Goal: Transaction & Acquisition: Purchase product/service

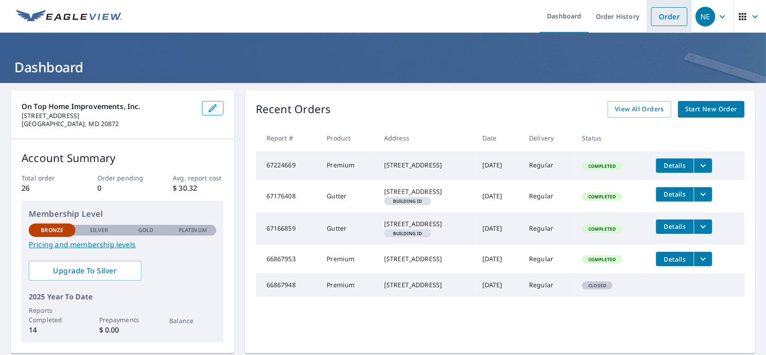
click at [657, 16] on link "Order" at bounding box center [669, 16] width 36 height 19
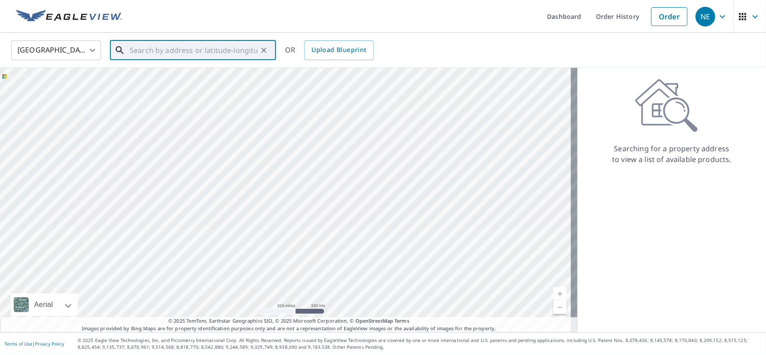
click at [196, 54] on input "text" at bounding box center [194, 50] width 128 height 25
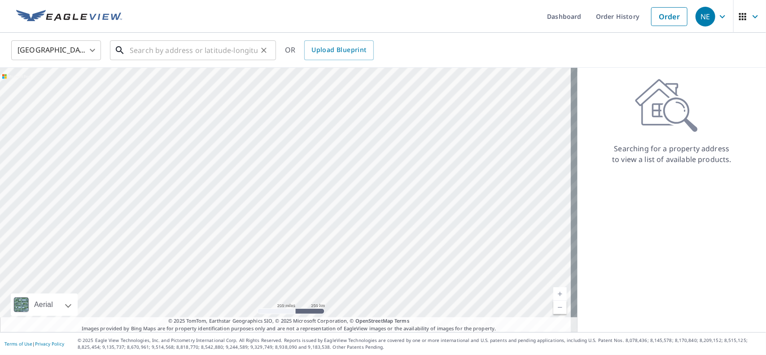
click at [223, 50] on input "text" at bounding box center [194, 50] width 128 height 25
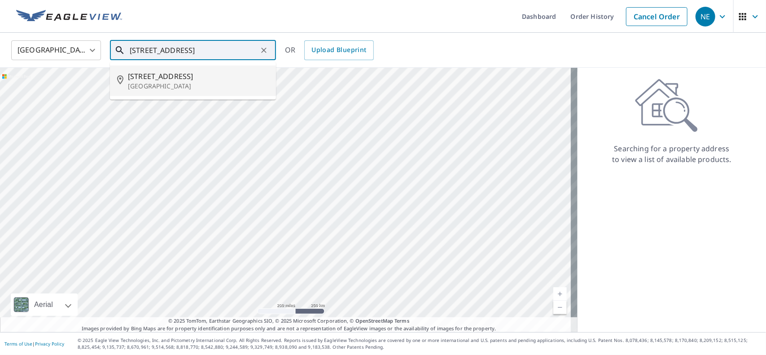
click at [214, 75] on span "[STREET_ADDRESS]" at bounding box center [198, 76] width 141 height 11
type input "[STREET_ADDRESS]"
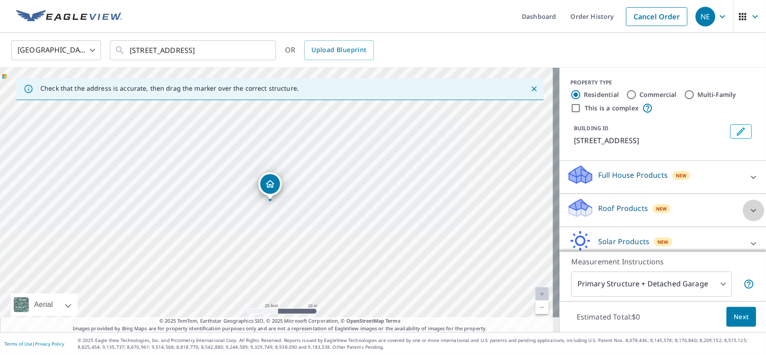
click at [748, 210] on icon at bounding box center [753, 210] width 11 height 11
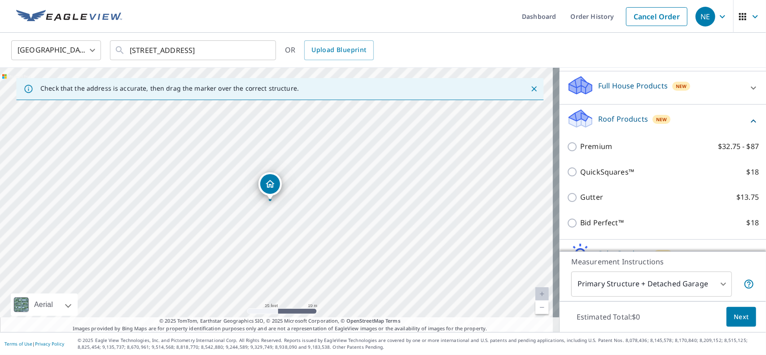
scroll to position [90, 0]
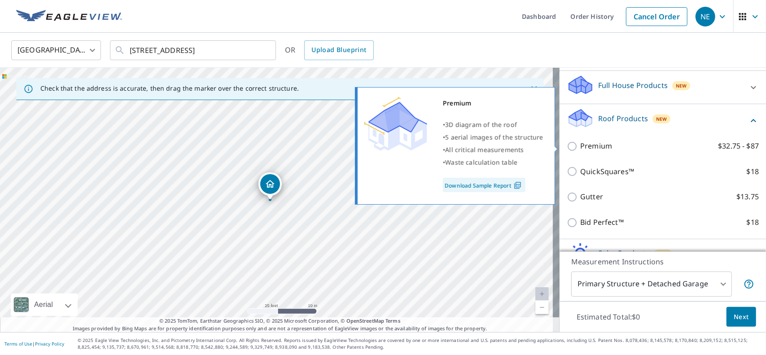
click at [584, 150] on p "Premium" at bounding box center [596, 145] width 32 height 11
click at [580, 150] on input "Premium $32.75 - $87" at bounding box center [572, 146] width 13 height 11
checkbox input "true"
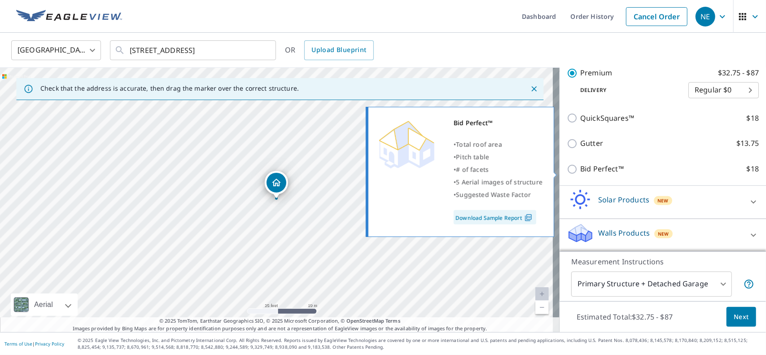
scroll to position [127, 0]
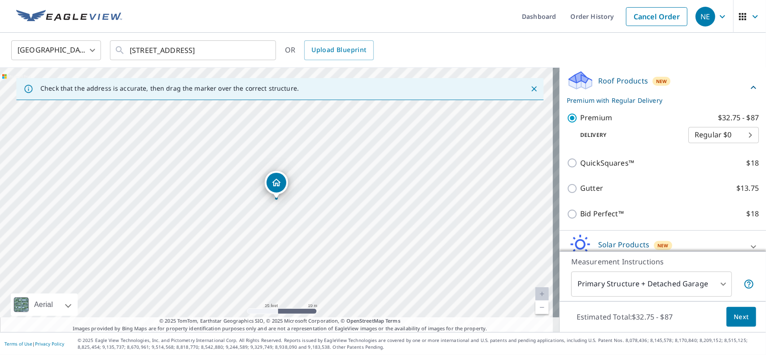
click at [715, 285] on body "NE NE Dashboard Order History Cancel Order NE [GEOGRAPHIC_DATA] [GEOGRAPHIC_DAT…" at bounding box center [383, 177] width 766 height 355
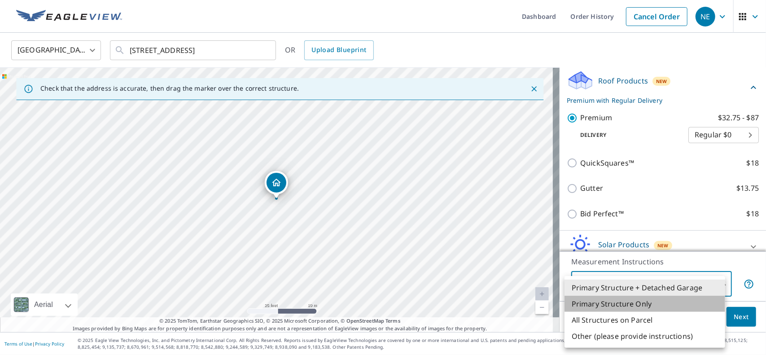
click at [609, 305] on li "Primary Structure Only" at bounding box center [644, 304] width 161 height 16
type input "2"
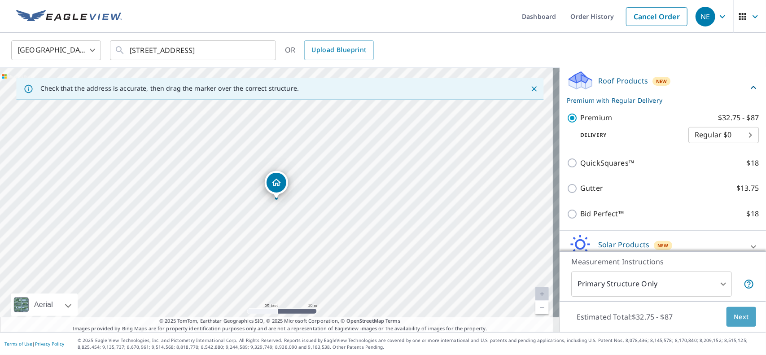
click at [726, 314] on button "Next" at bounding box center [741, 317] width 30 height 20
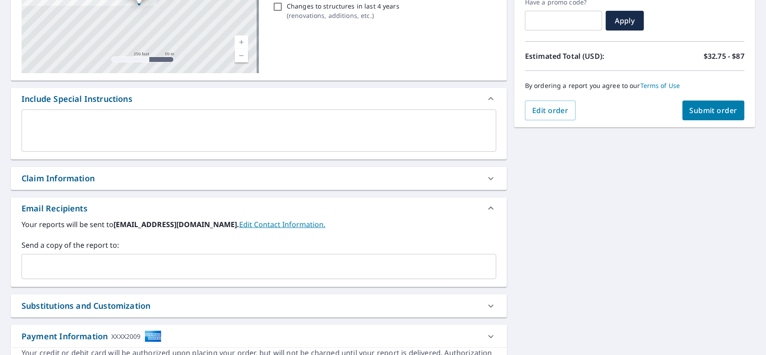
scroll to position [179, 0]
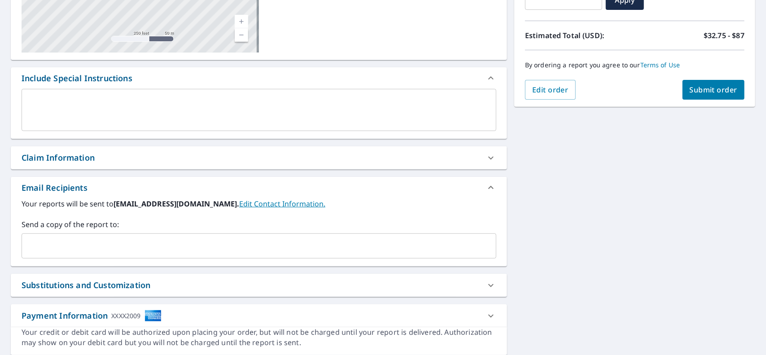
click at [169, 95] on div "x ​" at bounding box center [259, 110] width 474 height 42
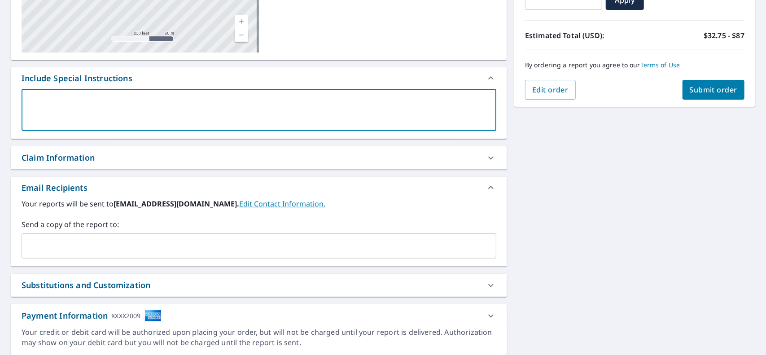
type textarea "m"
type textarea "x"
type textarea "mai"
type textarea "x"
type textarea "main"
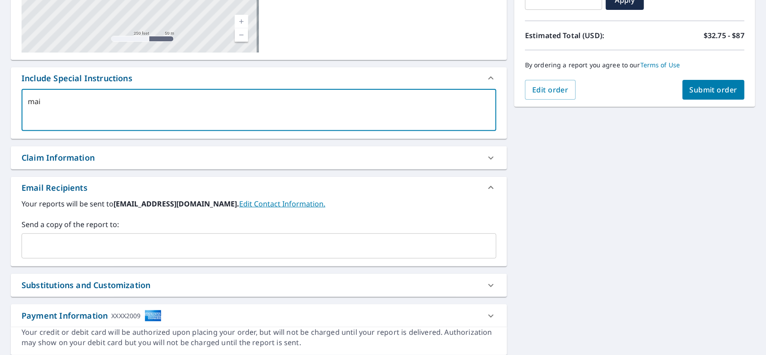
type textarea "x"
type textarea "main"
type textarea "x"
type textarea "main"
type textarea "x"
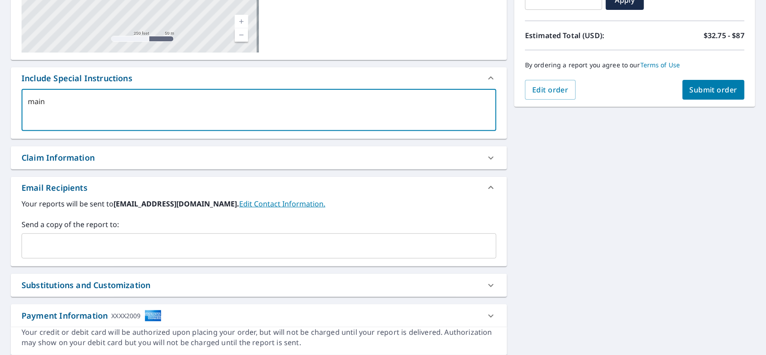
type textarea "mai"
type textarea "x"
type textarea "ma"
type textarea "x"
type textarea "m"
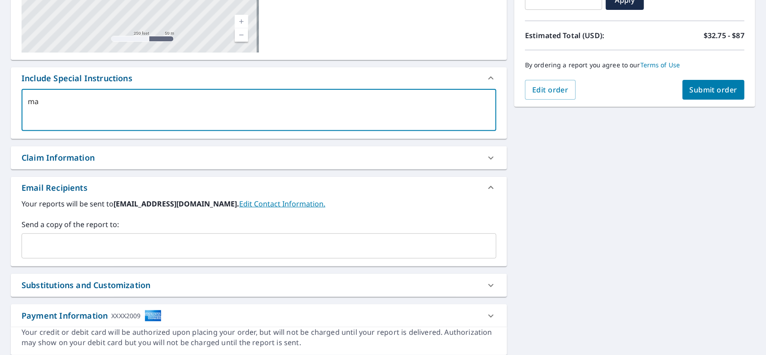
type textarea "x"
type textarea "M"
type textarea "x"
type textarea "Ma"
type textarea "x"
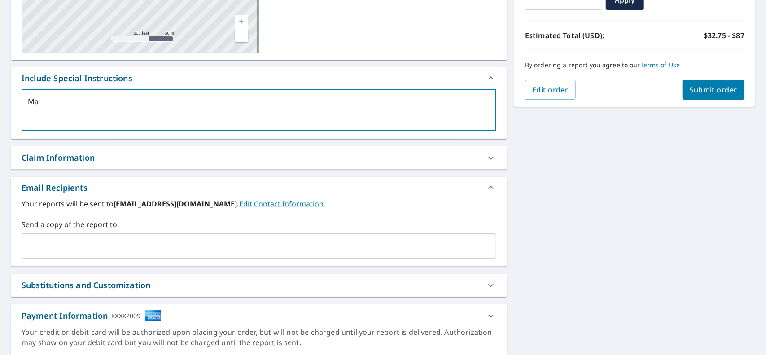
type textarea "Mai"
type textarea "x"
type textarea "Main"
type textarea "x"
type textarea "Main"
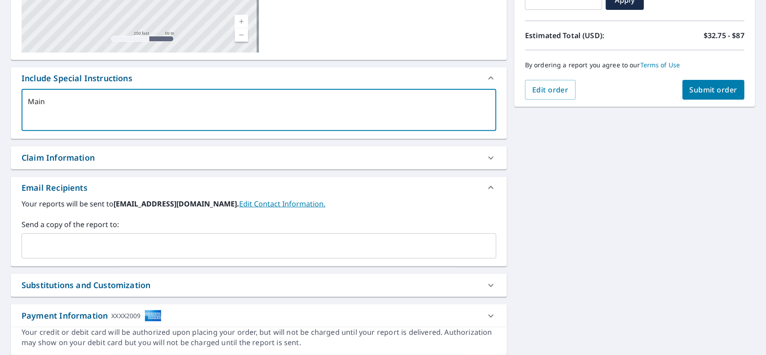
type textarea "x"
type textarea "Main h"
type textarea "x"
type textarea "Main ho"
type textarea "x"
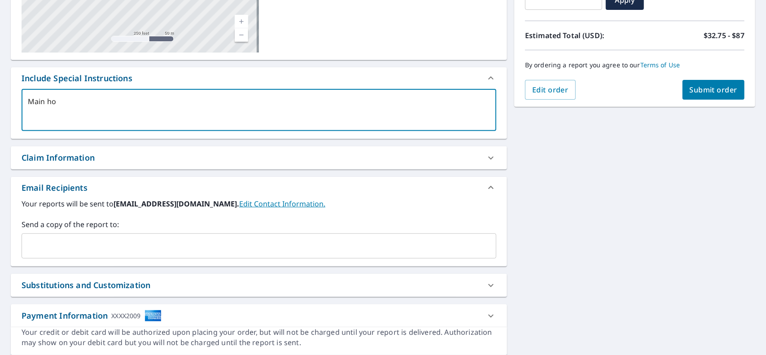
type textarea "Main hou"
type textarea "x"
type textarea "Main hous"
type textarea "x"
type textarea "Main house"
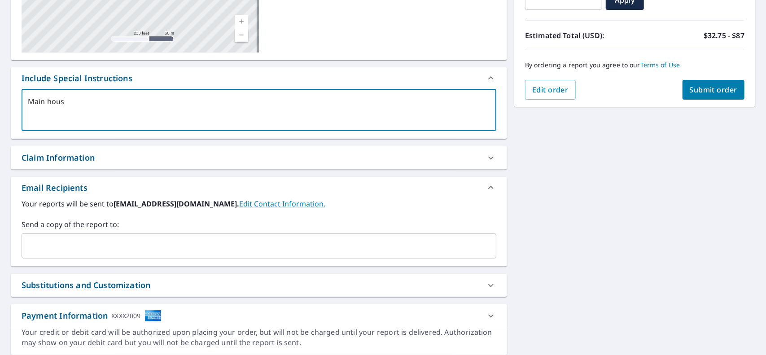
type textarea "x"
type textarea "Main house"
type textarea "x"
type textarea "Main house o"
type textarea "x"
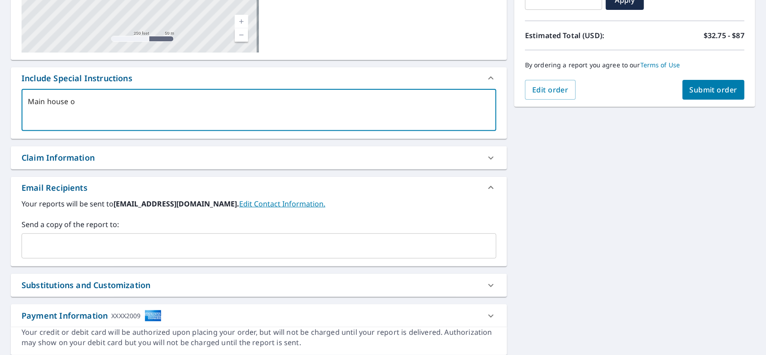
type textarea "Main house on"
type textarea "x"
type textarea "Main house onl"
type textarea "x"
type textarea "Main house only"
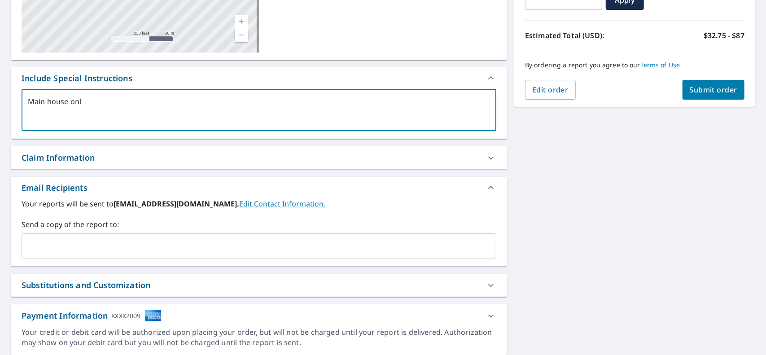
type textarea "x"
type textarea "Main house only"
click at [510, 230] on div "[STREET_ADDRESS] Aerial Road A standard road map Aerial A detailed look from ab…" at bounding box center [383, 133] width 766 height 459
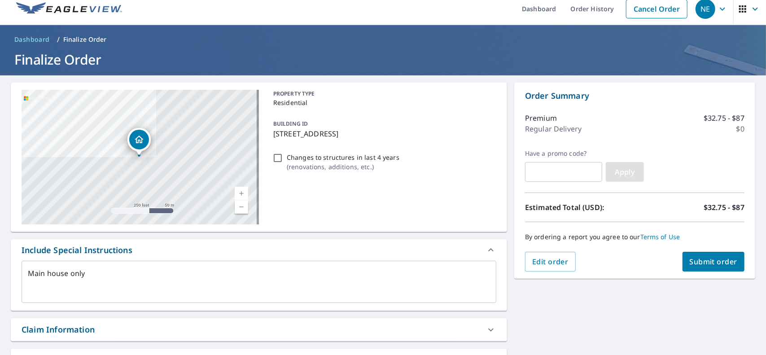
scroll to position [0, 0]
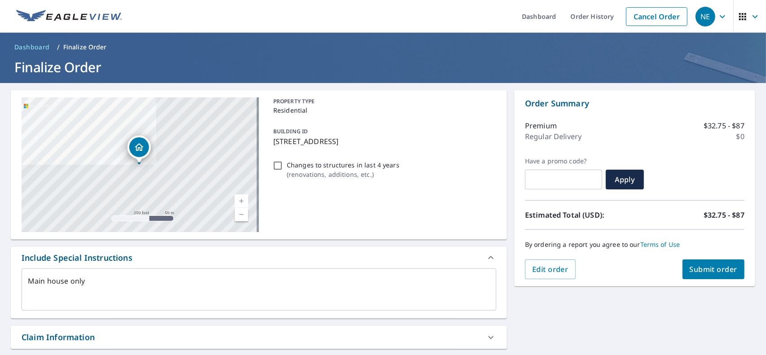
click at [714, 268] on span "Submit order" at bounding box center [713, 269] width 48 height 10
type textarea "x"
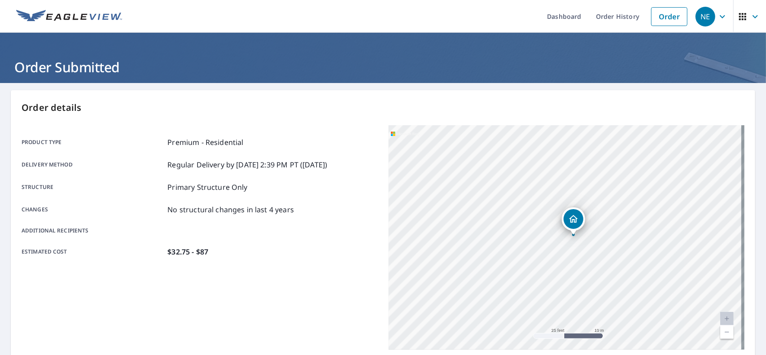
click at [310, 134] on div "Product type Premium - Residential Delivery method Regular Delivery by [DATE] 2…" at bounding box center [200, 197] width 356 height 144
